Goal: Task Accomplishment & Management: Manage account settings

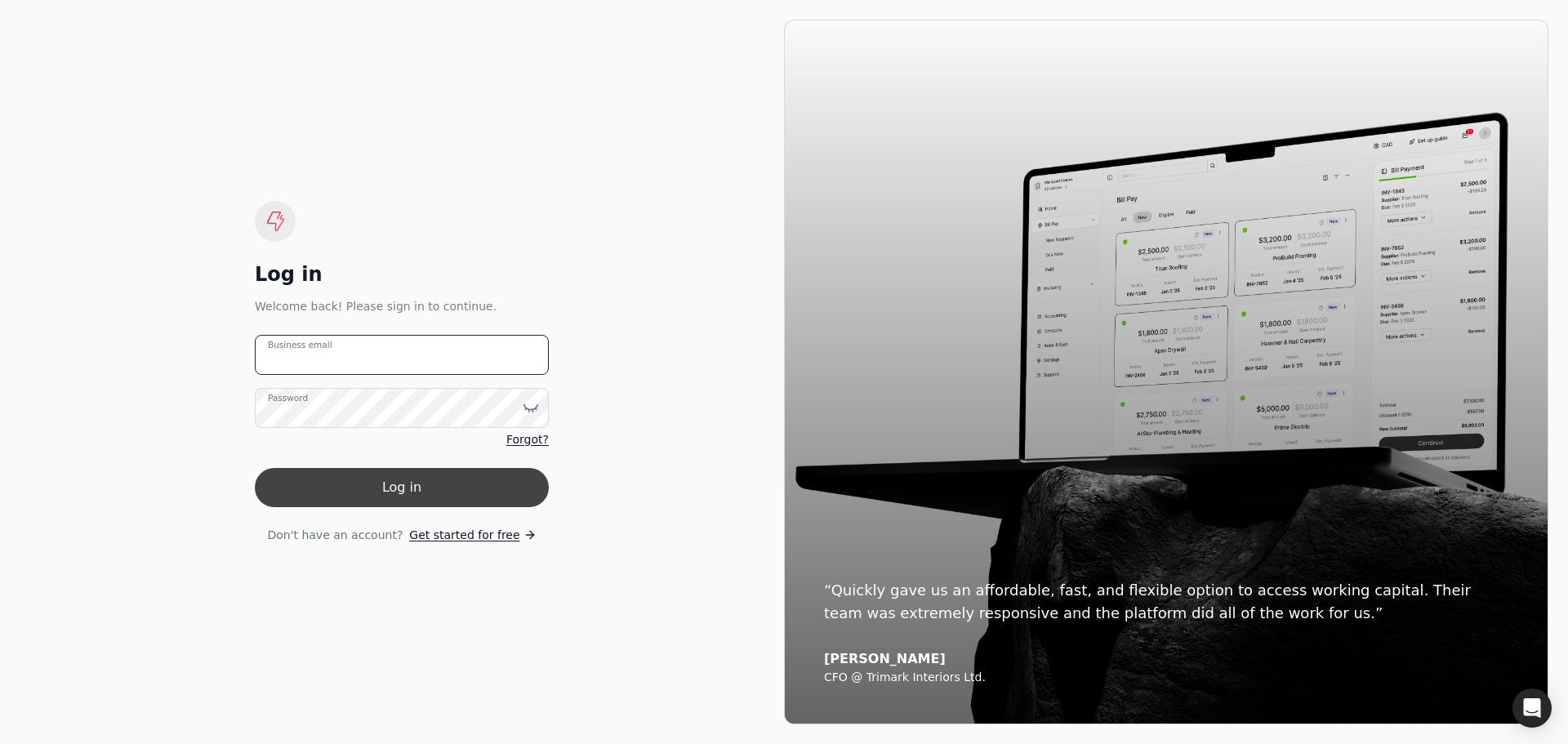
type email "[PERSON_NAME][EMAIL_ADDRESS][DOMAIN_NAME]"
click at [461, 488] on button "Log in" at bounding box center [401, 488] width 294 height 39
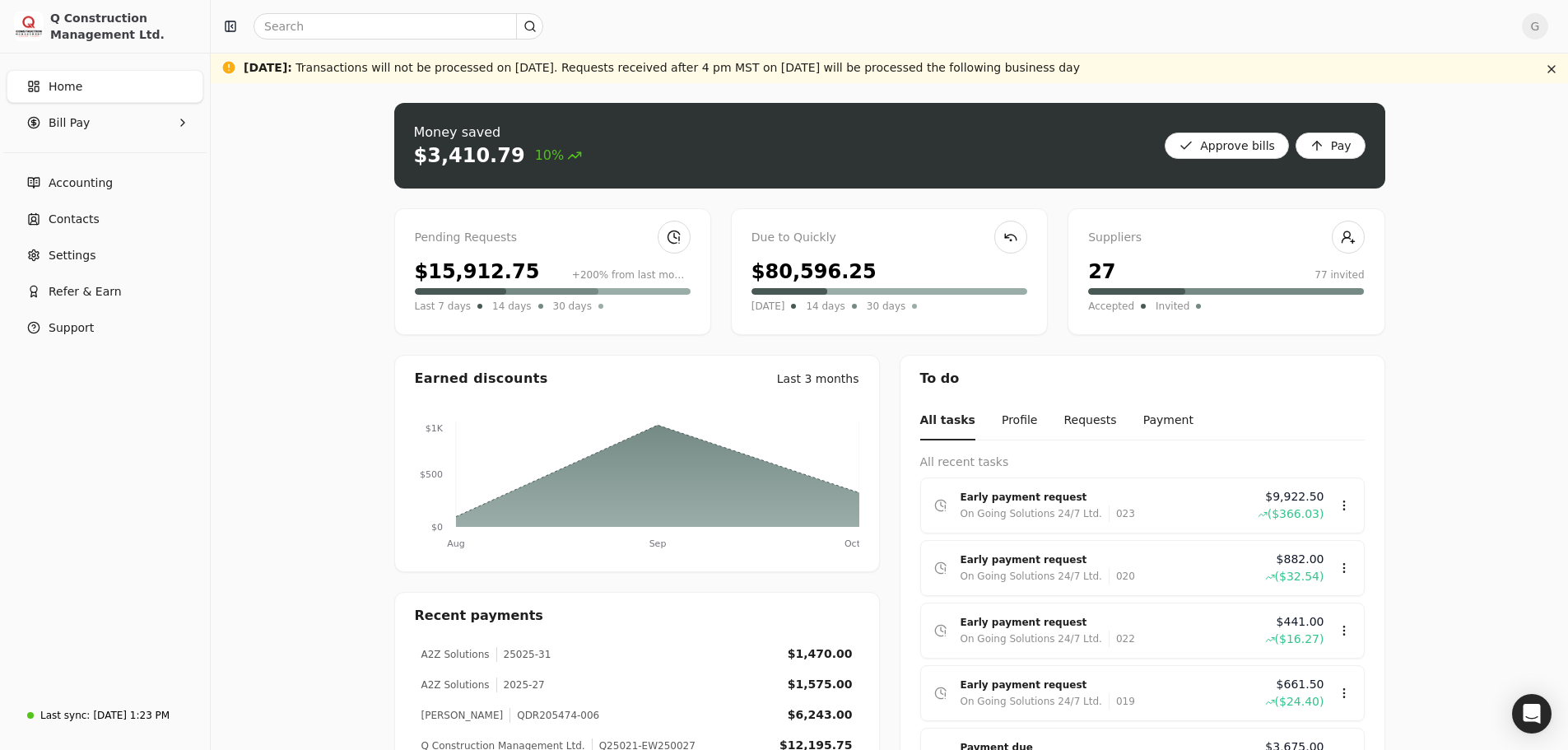
click at [492, 246] on div "Pending Requests" at bounding box center [553, 238] width 276 height 18
click at [669, 233] on link at bounding box center [674, 237] width 33 height 33
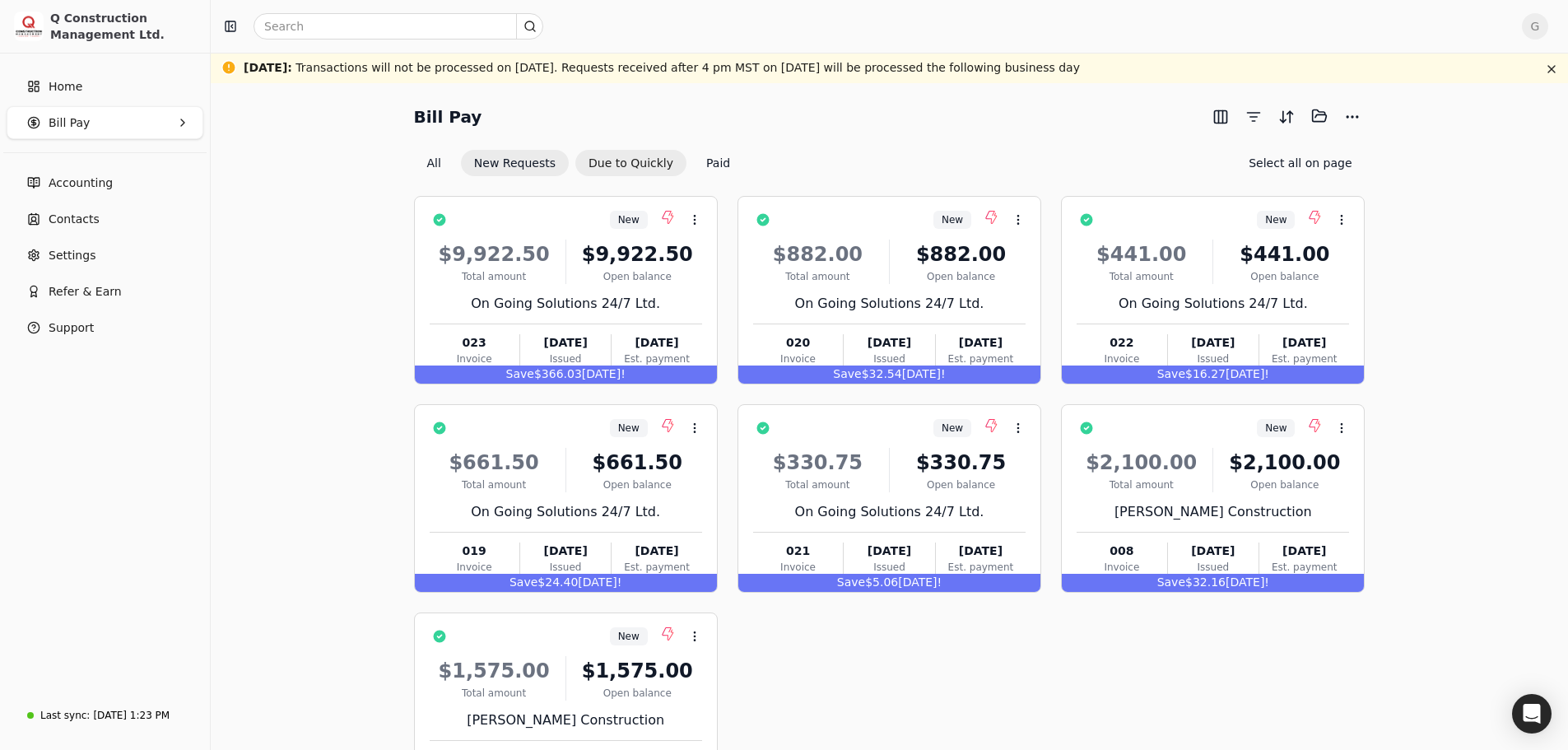
click at [610, 167] on button "Due to Quickly" at bounding box center [630, 163] width 111 height 27
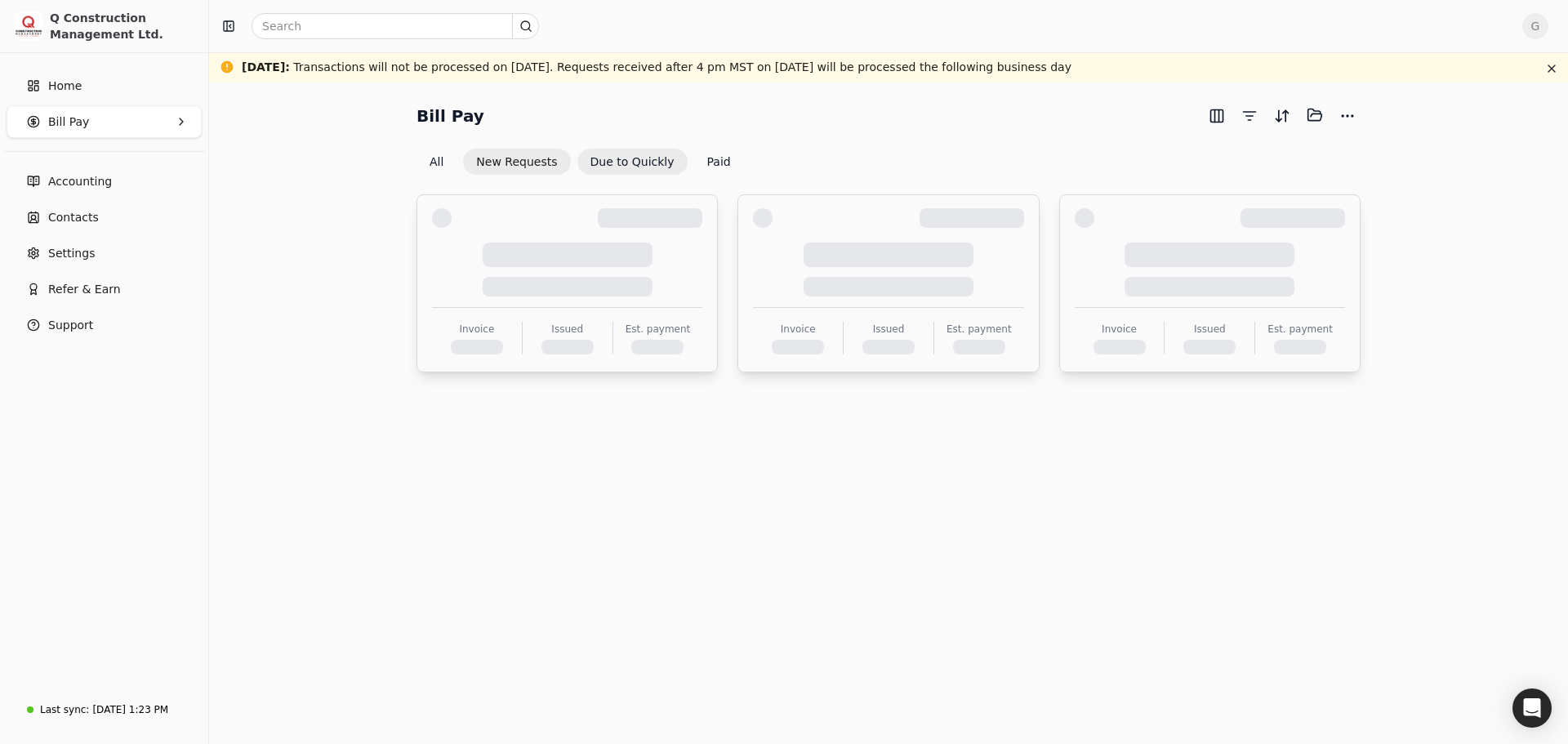
click at [504, 156] on button "New Requests" at bounding box center [516, 162] width 107 height 26
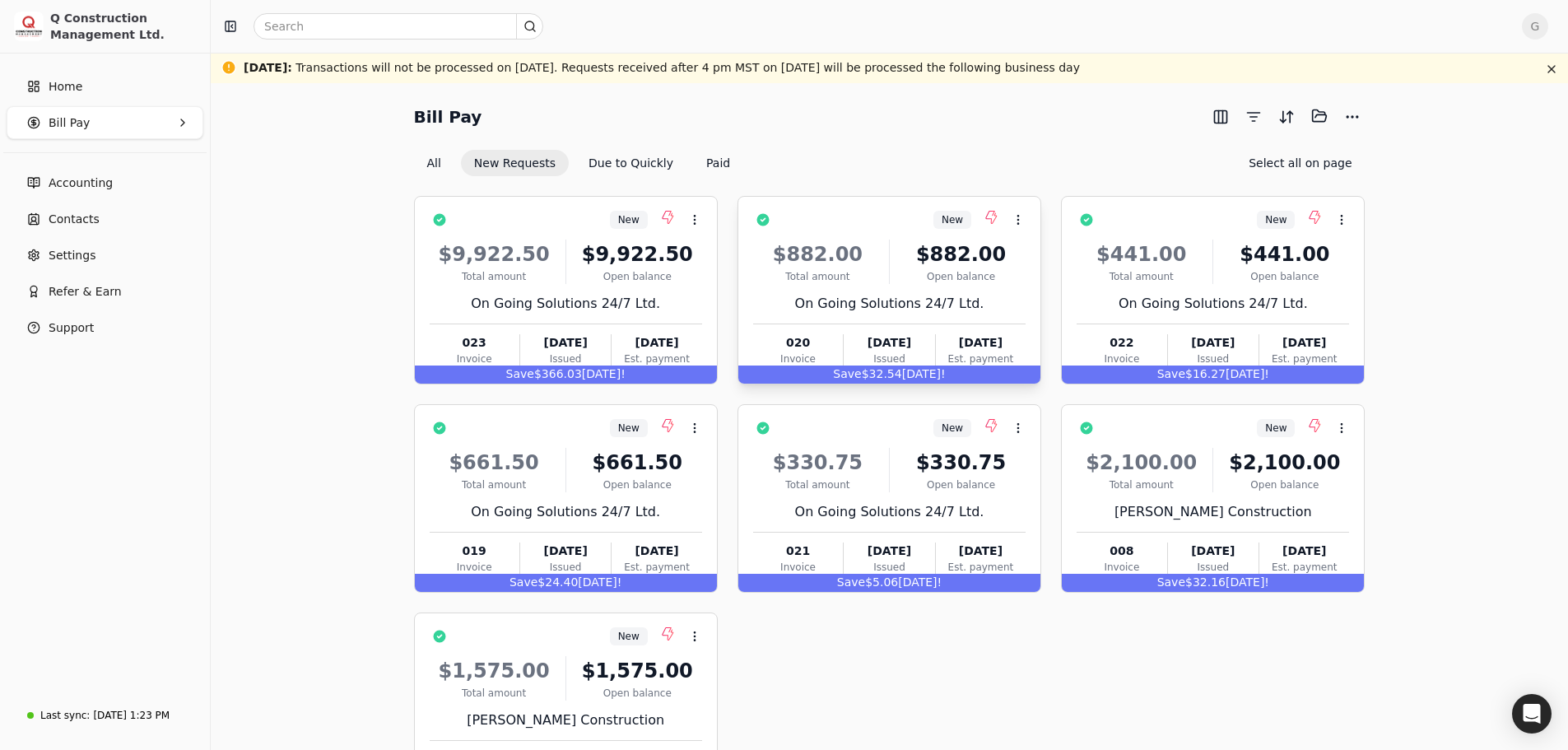
click at [864, 242] on div "$882.00" at bounding box center [817, 254] width 129 height 29
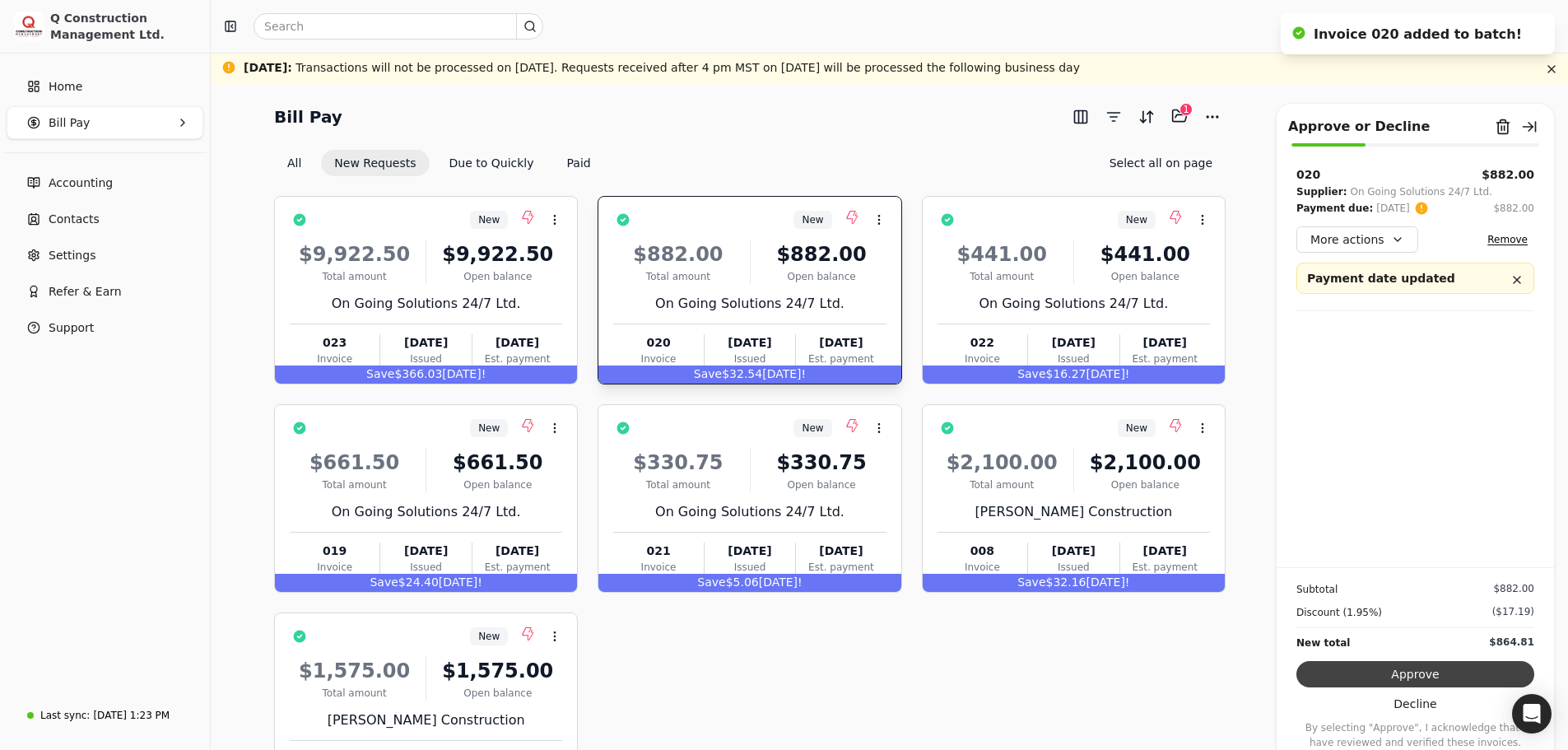
click at [1439, 678] on button "Approve" at bounding box center [1416, 674] width 238 height 27
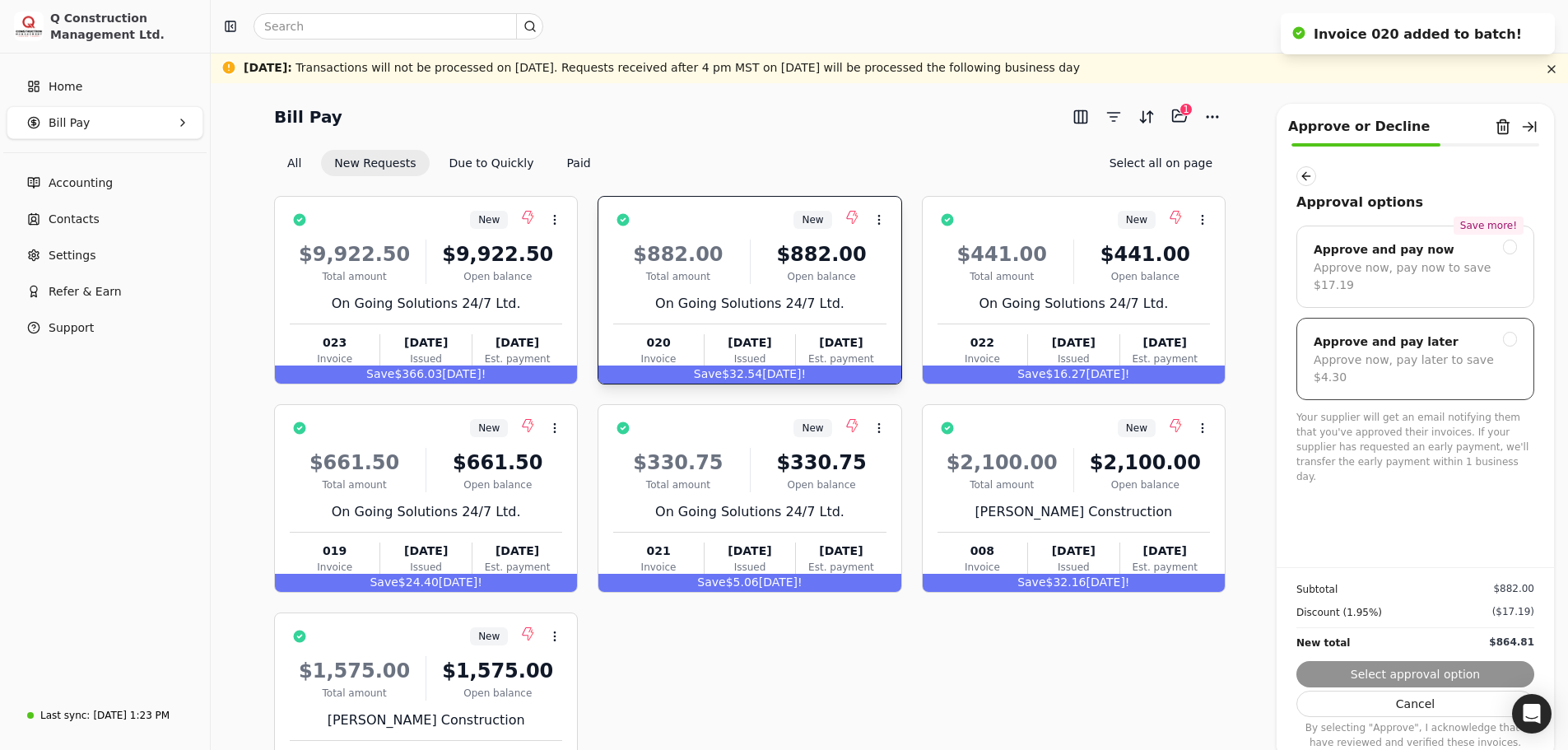
click at [1529, 324] on div "Approve and pay later Approve now, pay later to save $4.30" at bounding box center [1416, 359] width 238 height 83
click at [1483, 670] on button "Submit approval" at bounding box center [1416, 674] width 238 height 27
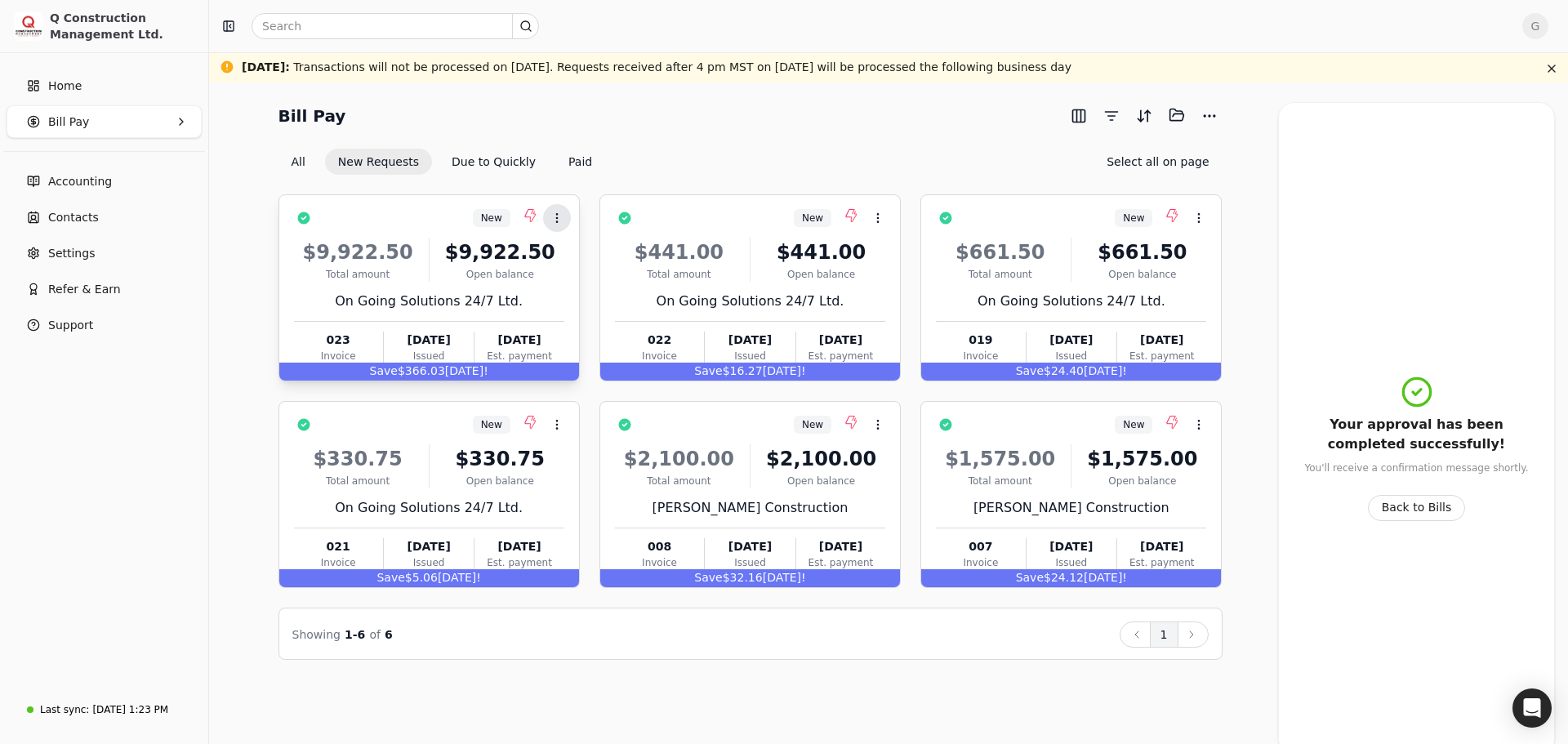
click at [552, 220] on icon at bounding box center [557, 218] width 13 height 13
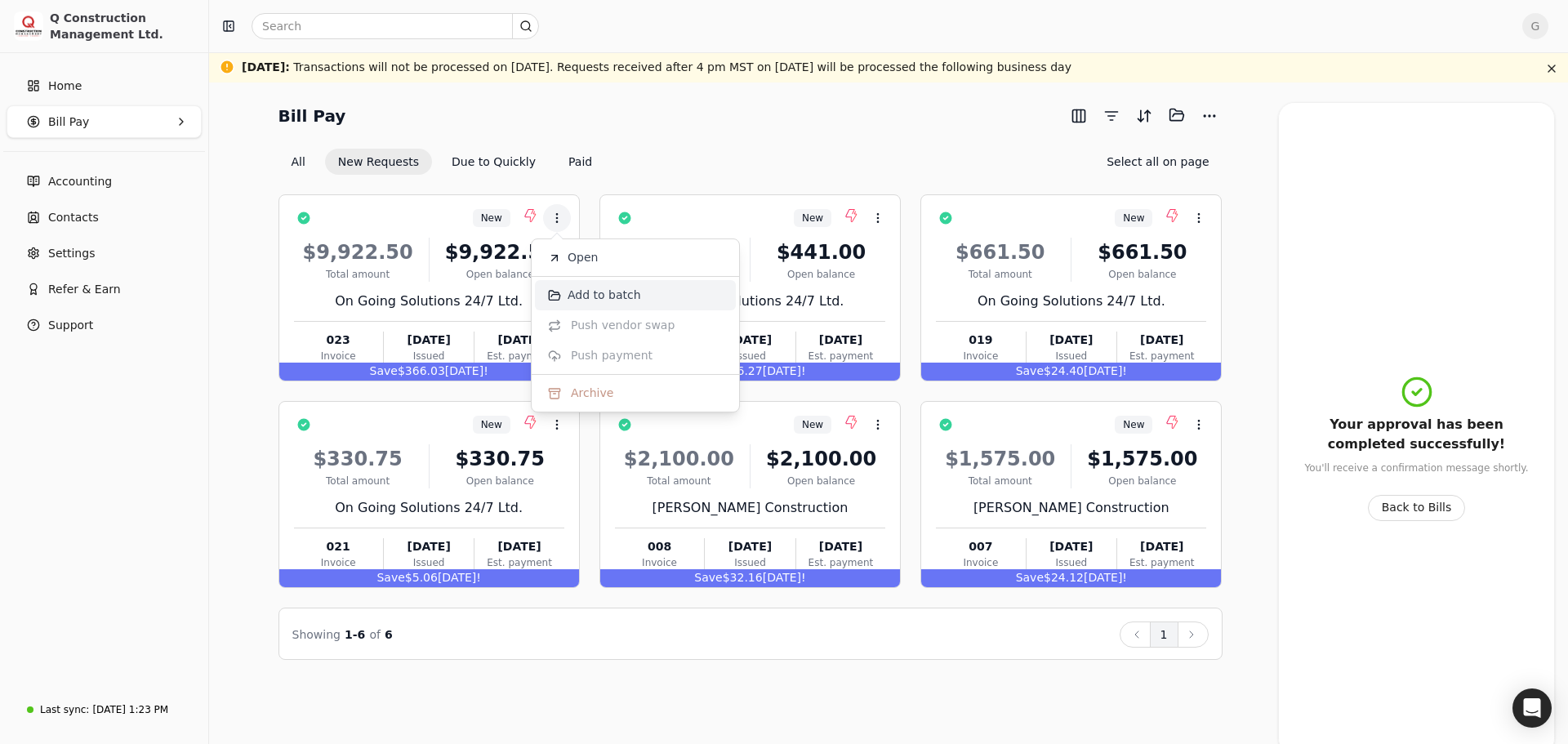
click at [582, 294] on span "Add to batch" at bounding box center [604, 295] width 74 height 17
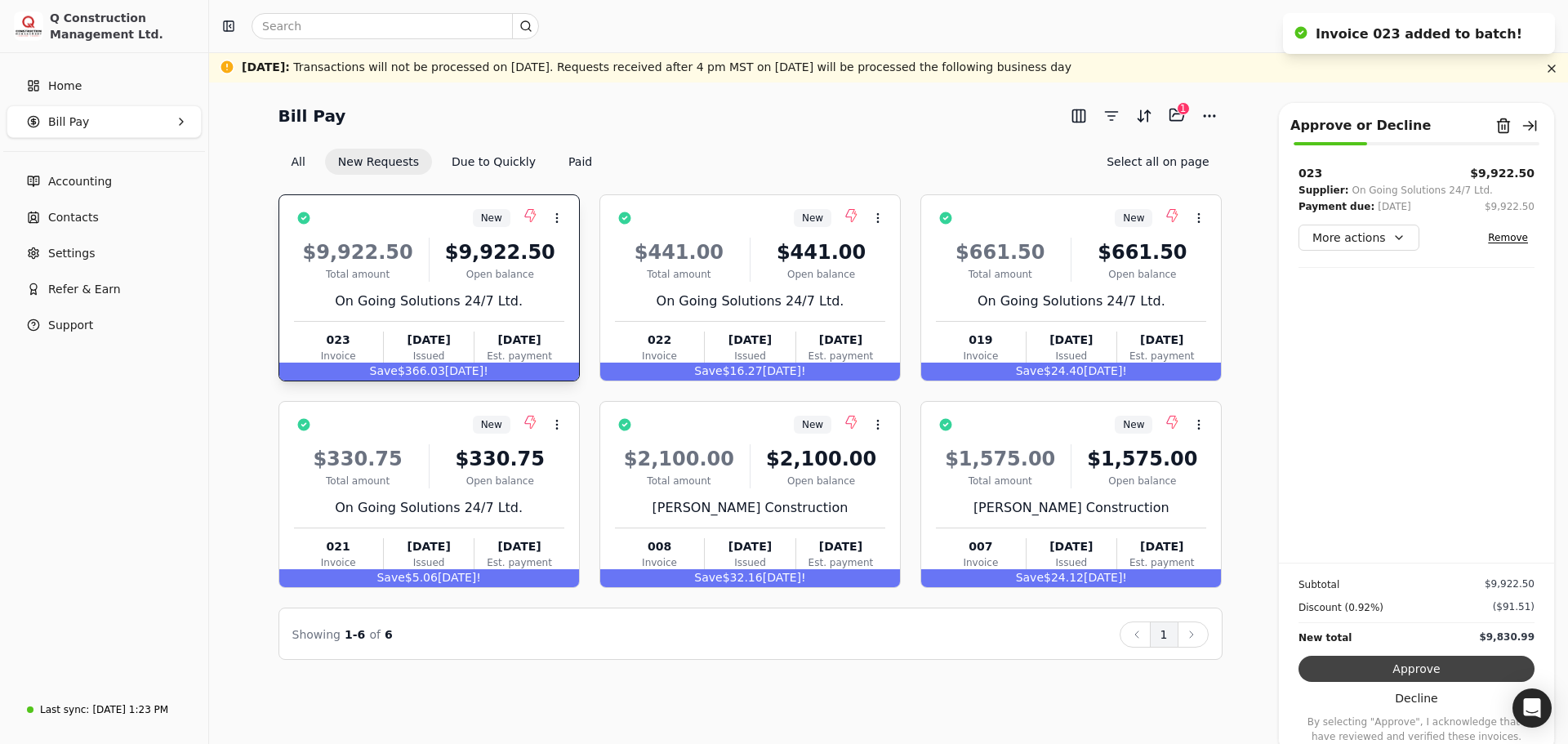
click at [1476, 676] on button "Approve" at bounding box center [1416, 669] width 236 height 26
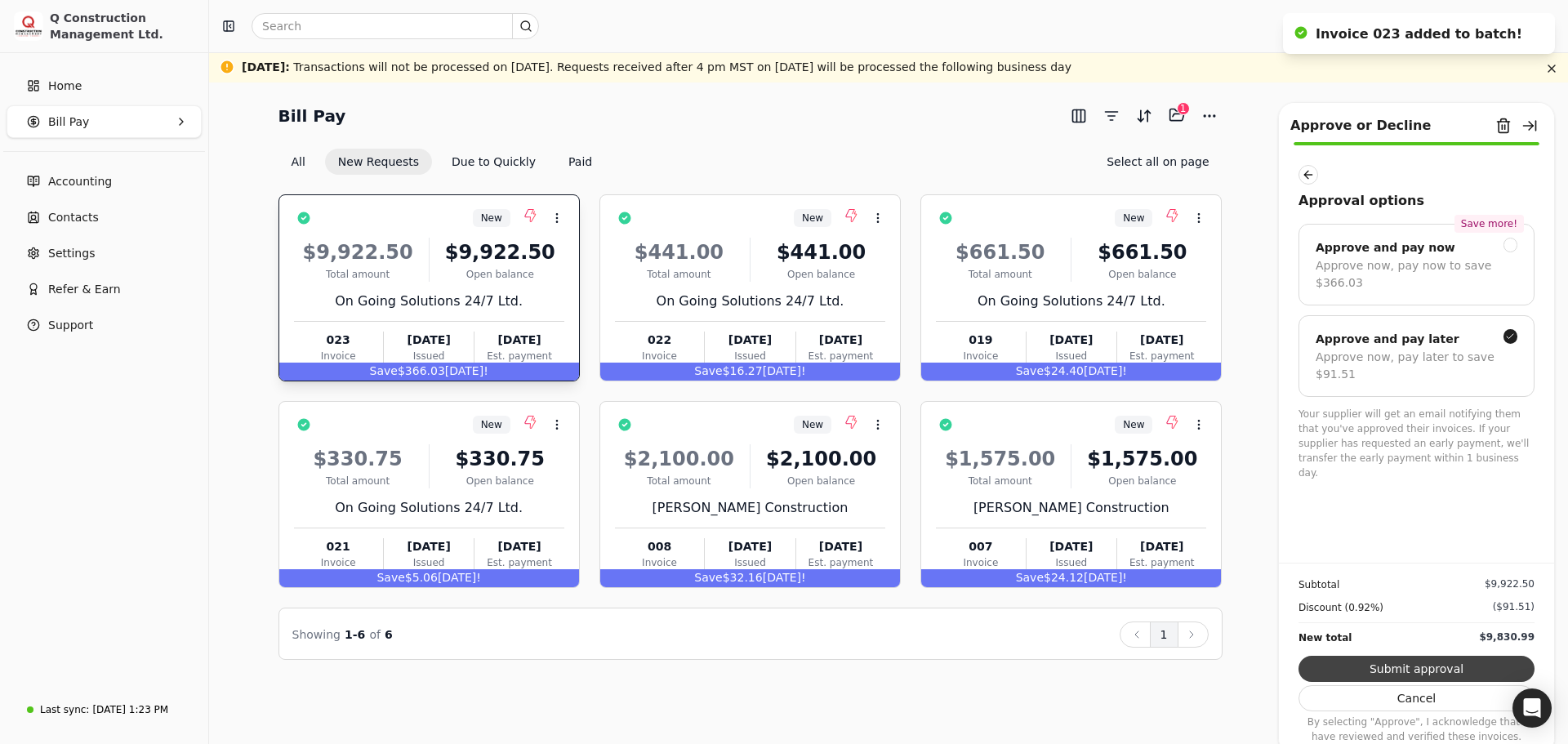
click at [1433, 665] on button "Submit approval" at bounding box center [1416, 669] width 236 height 26
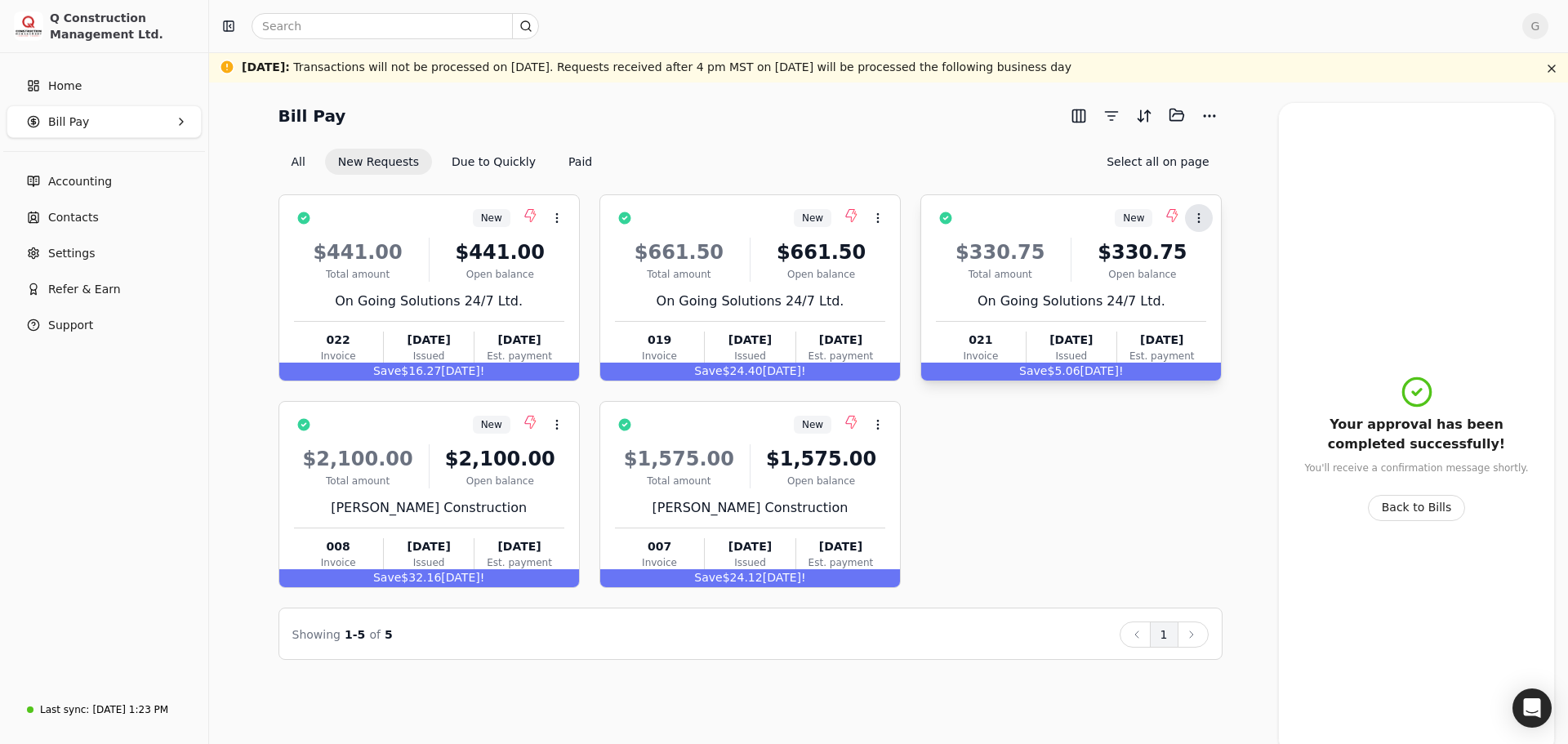
click at [1200, 216] on icon at bounding box center [1199, 218] width 13 height 13
click at [1221, 291] on span "Add to batch" at bounding box center [1246, 295] width 74 height 17
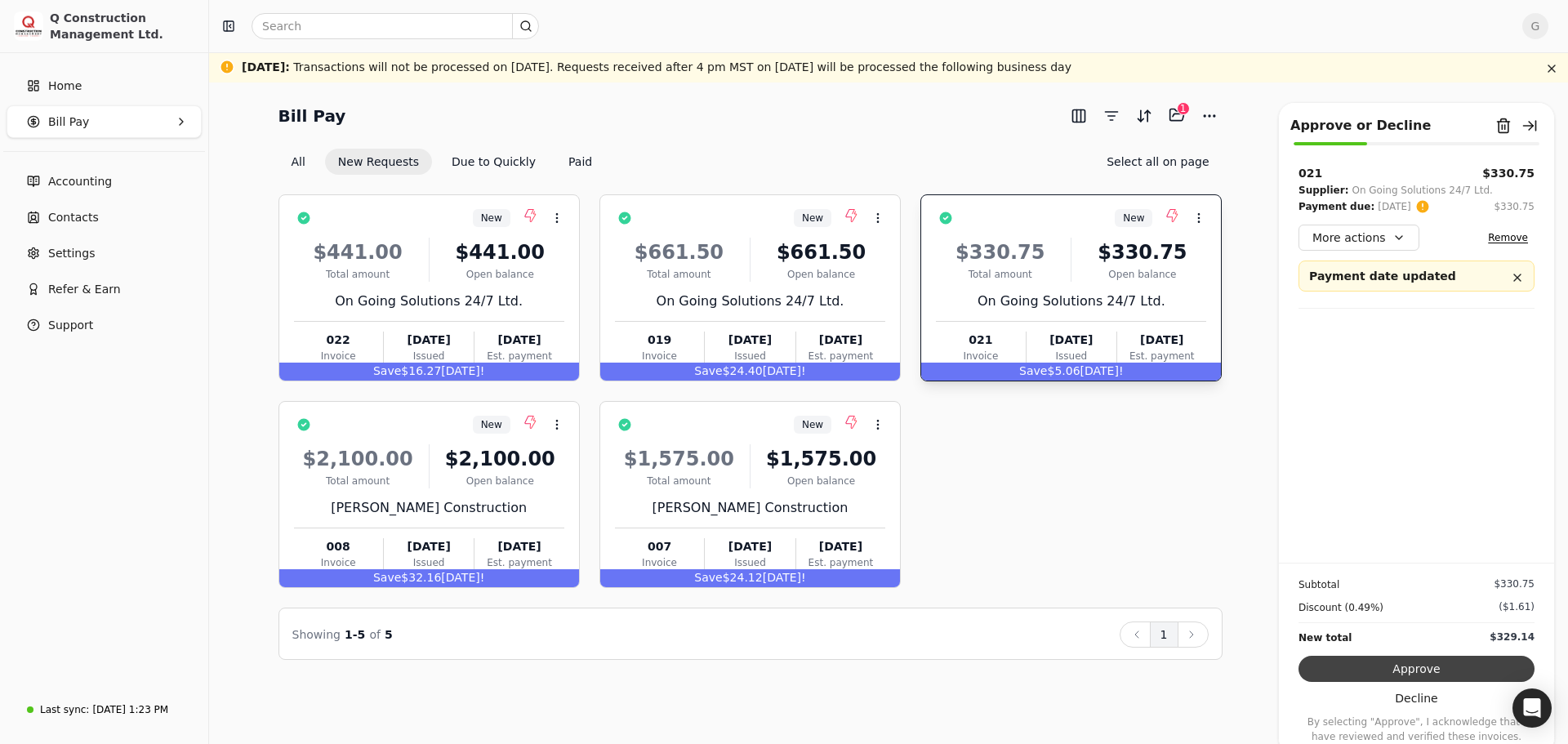
click at [1454, 663] on button "Approve" at bounding box center [1416, 669] width 236 height 26
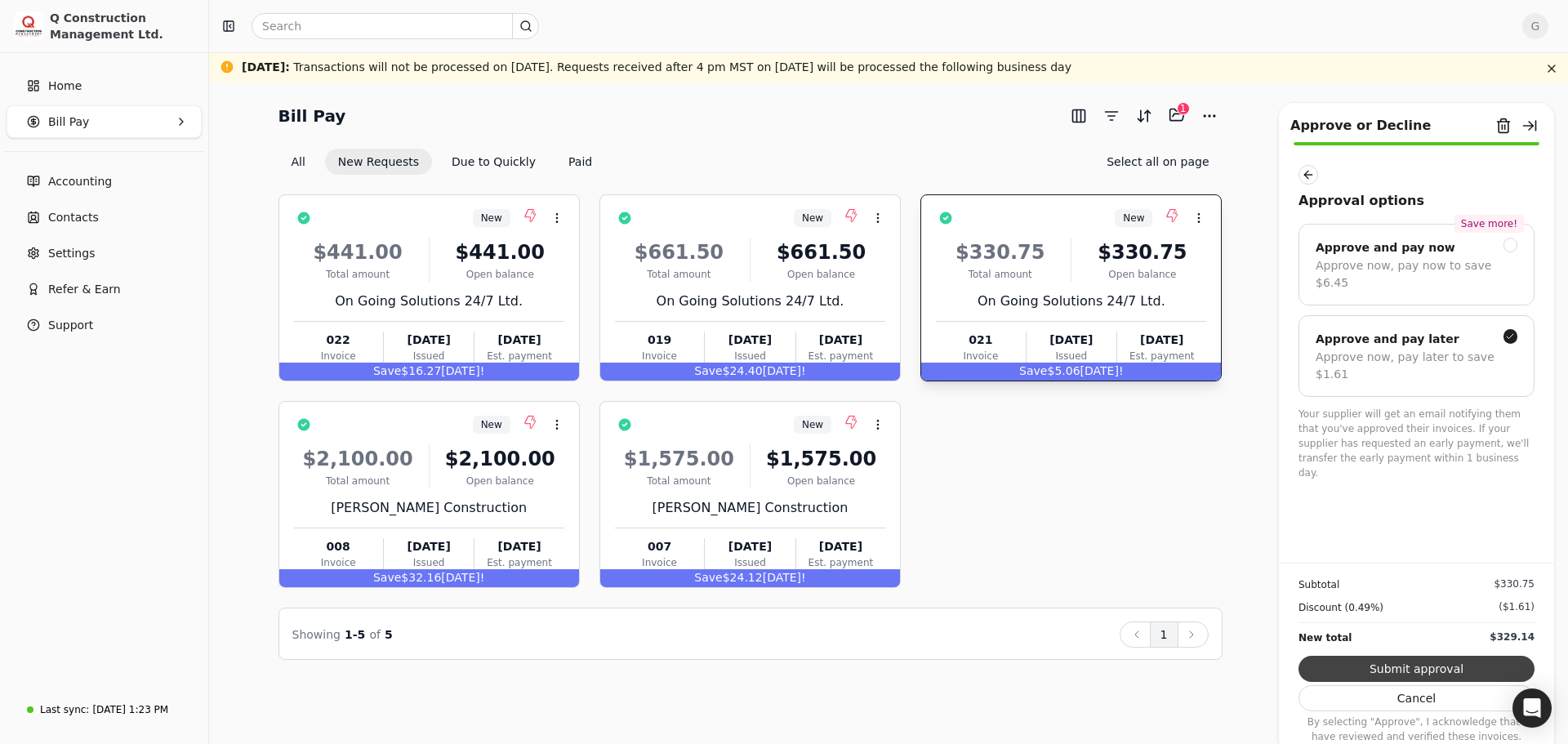
click at [1457, 669] on button "Submit approval" at bounding box center [1416, 669] width 236 height 26
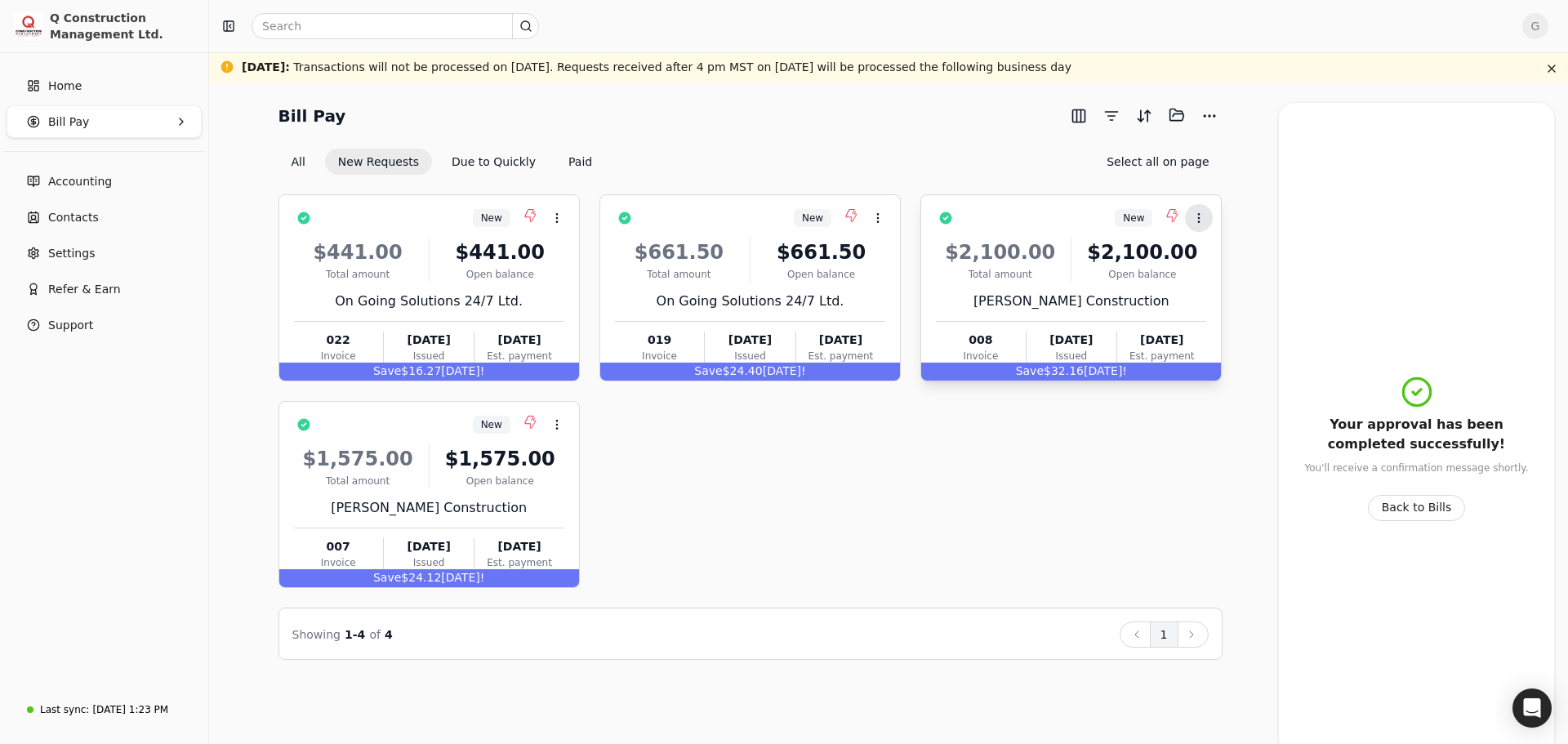
click at [1197, 216] on icon at bounding box center [1199, 218] width 13 height 13
click at [1245, 299] on span "Add to batch" at bounding box center [1246, 295] width 74 height 17
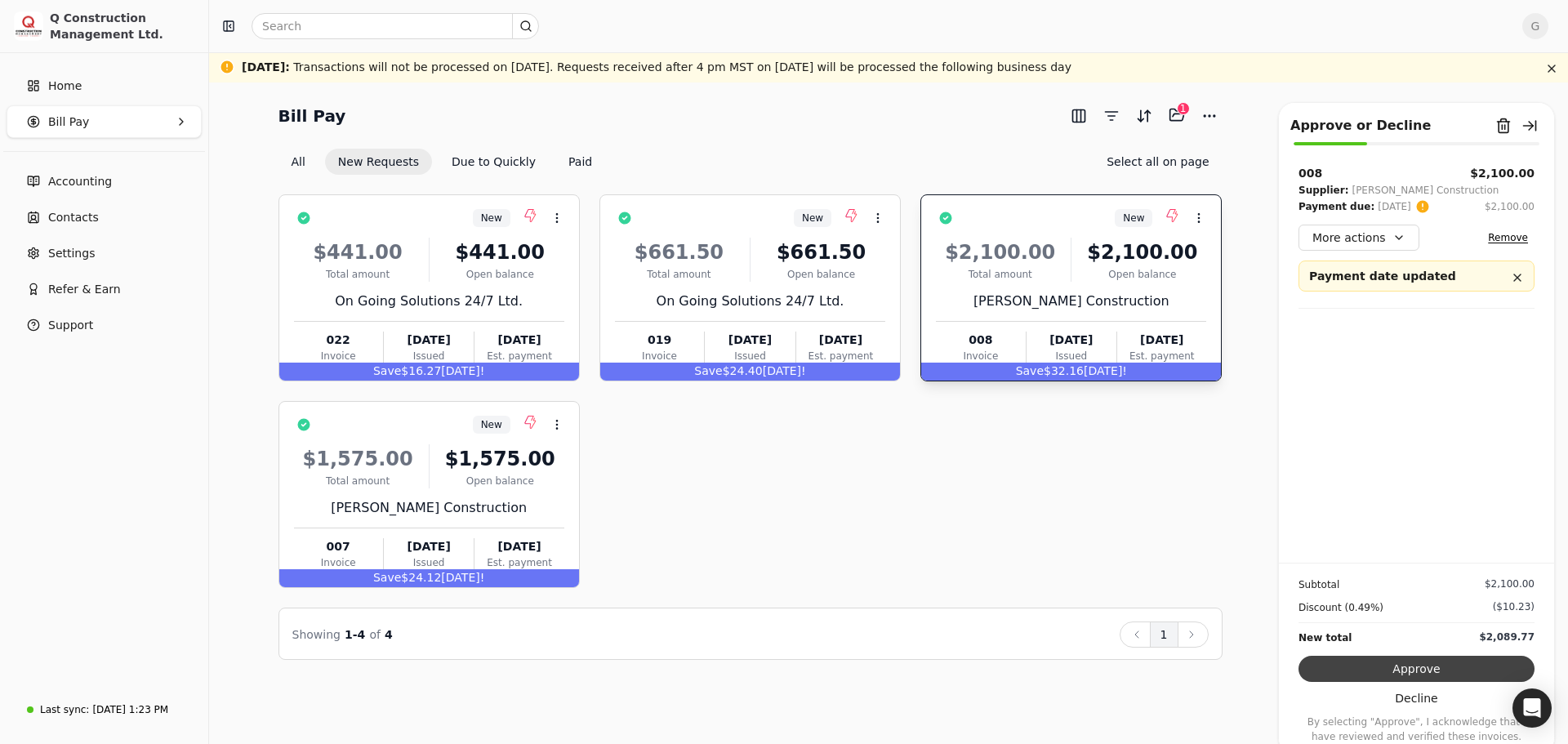
click at [1455, 671] on button "Approve" at bounding box center [1416, 669] width 236 height 26
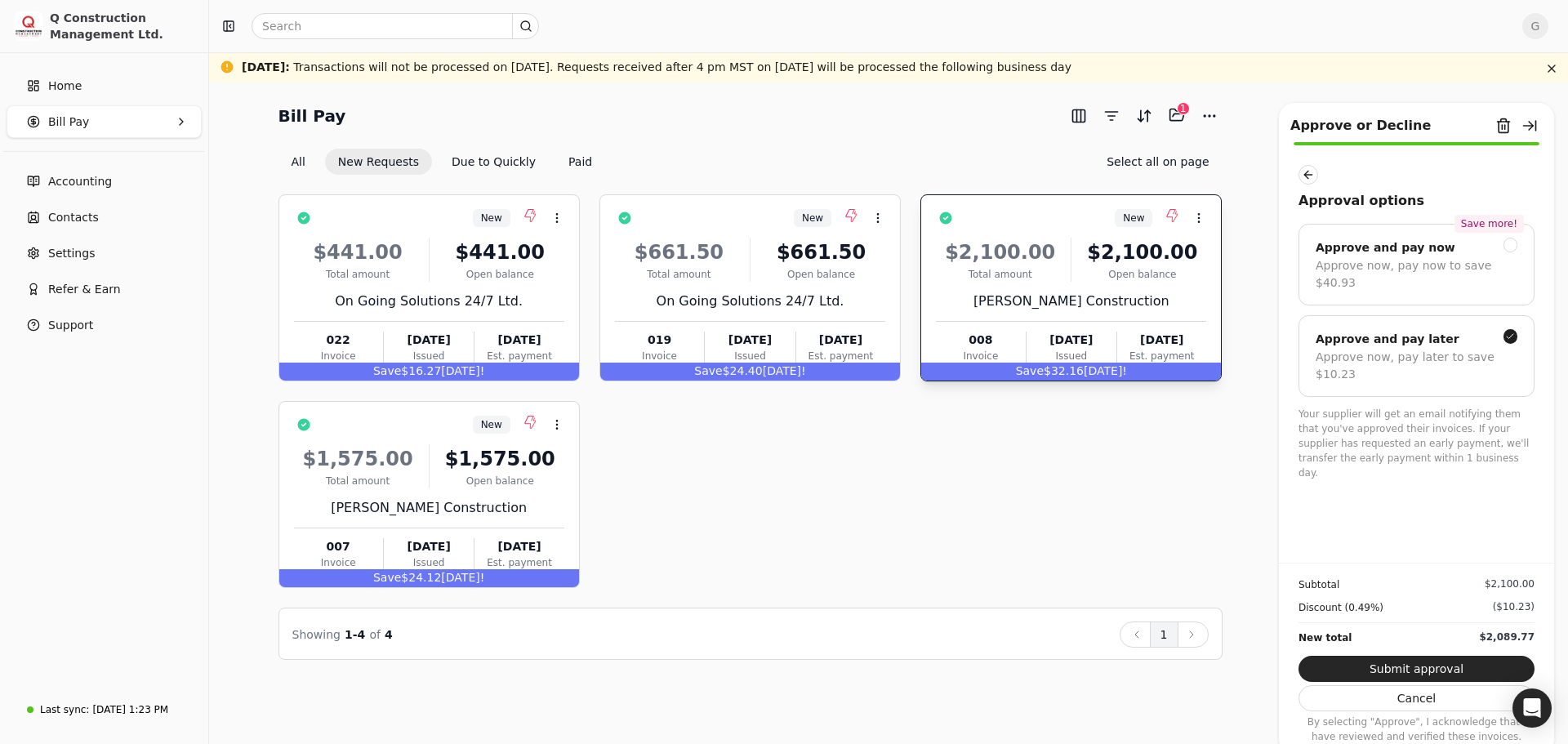
click at [1455, 671] on button "Submit approval" at bounding box center [1416, 669] width 236 height 26
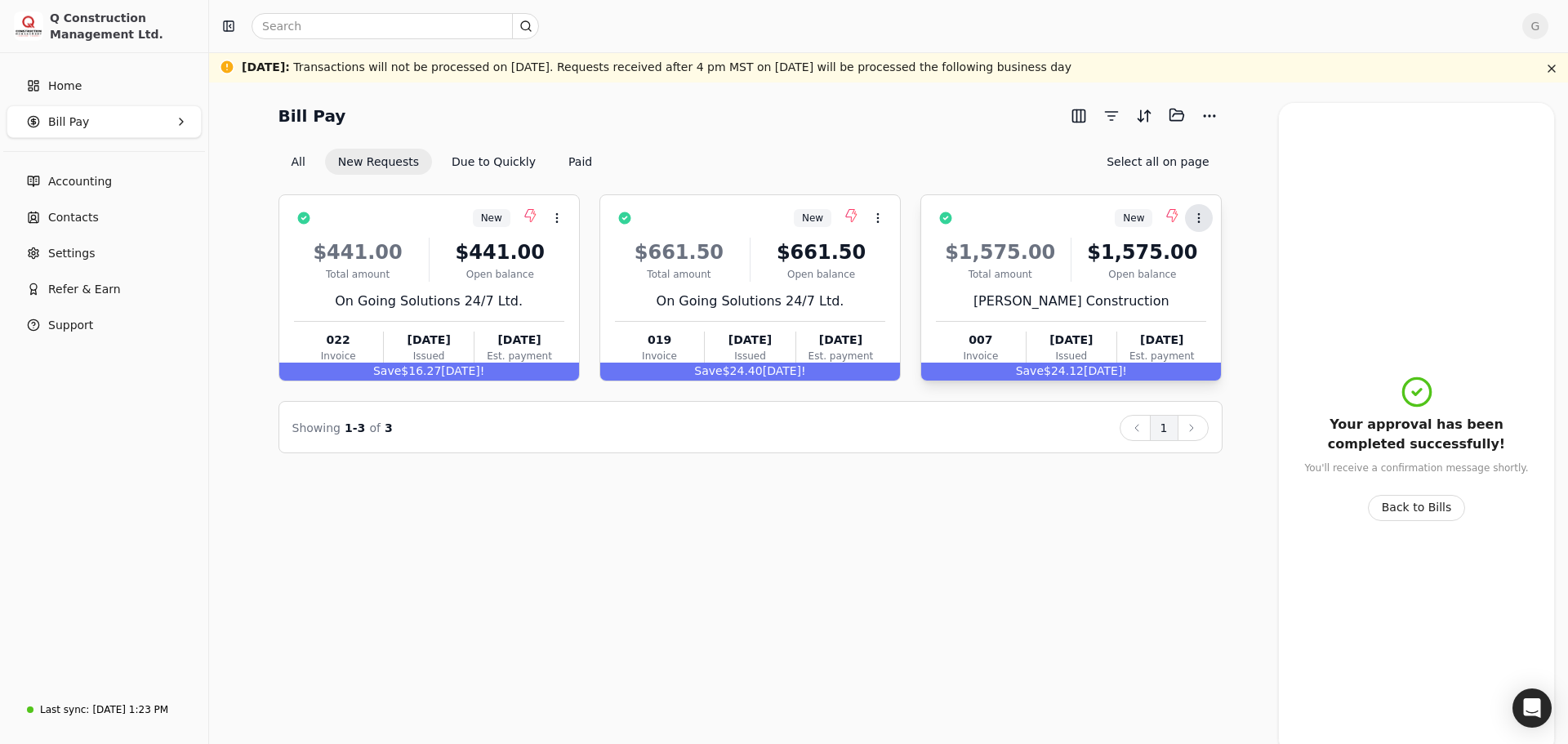
click at [1194, 217] on icon at bounding box center [1199, 218] width 13 height 13
click at [1207, 254] on li "Open" at bounding box center [1277, 257] width 201 height 30
click at [1195, 216] on icon at bounding box center [1199, 218] width 13 height 13
click at [1232, 295] on span "Add to batch" at bounding box center [1246, 295] width 74 height 17
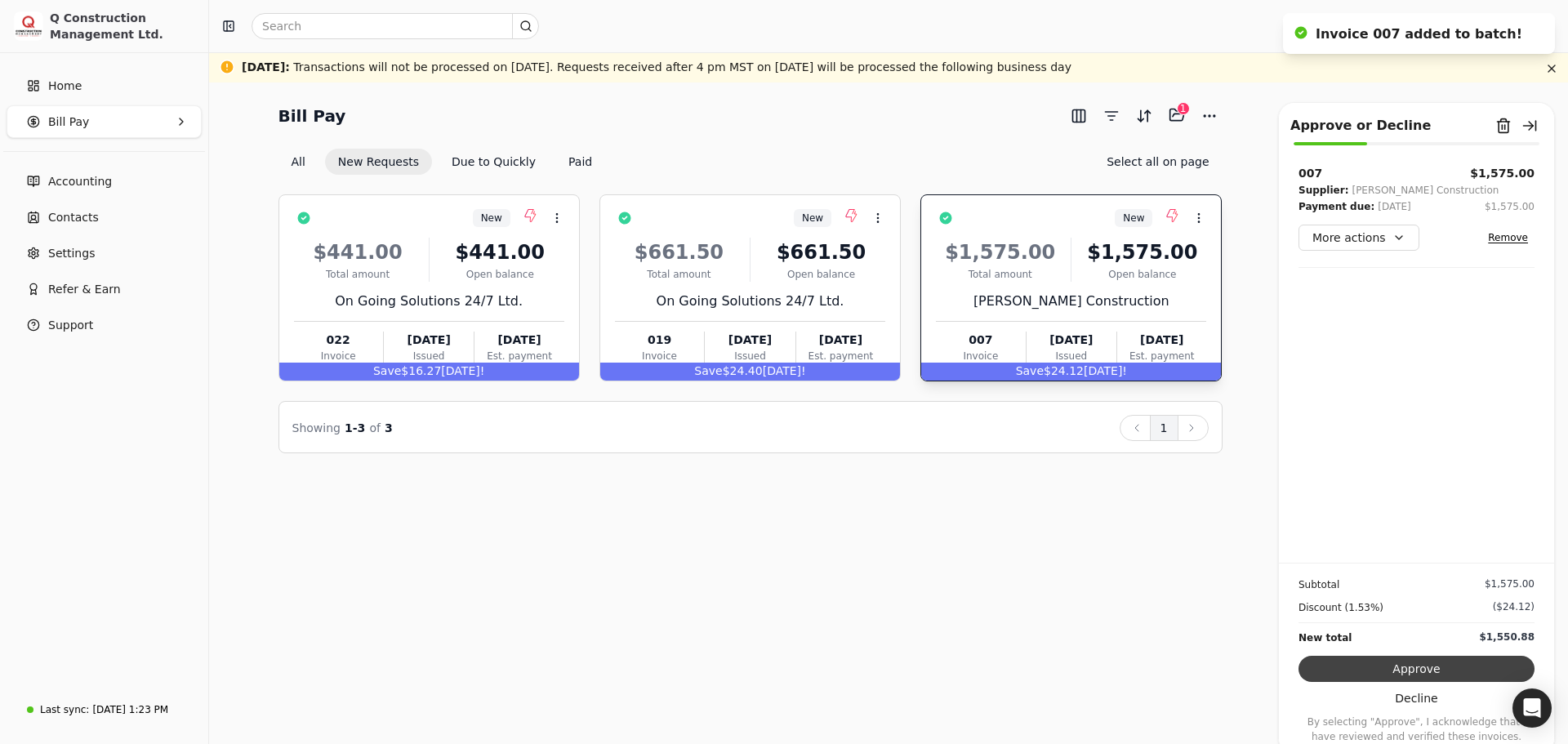
click at [1434, 669] on button "Approve" at bounding box center [1416, 669] width 236 height 26
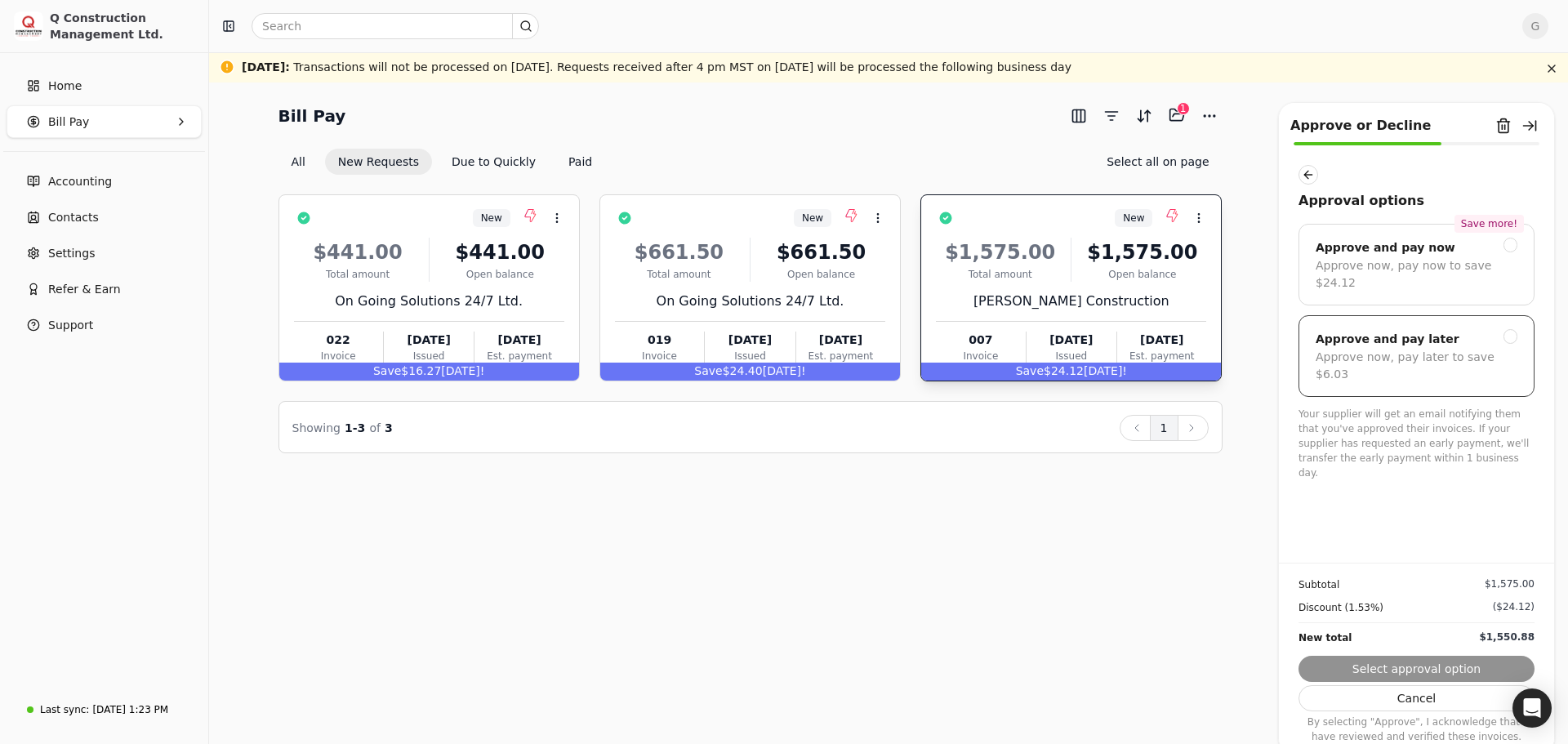
click at [1419, 329] on div "Approve and pay later" at bounding box center [1387, 339] width 144 height 20
click at [1443, 668] on button "Submit approval" at bounding box center [1416, 669] width 236 height 26
